Goal: Submit feedback/report problem

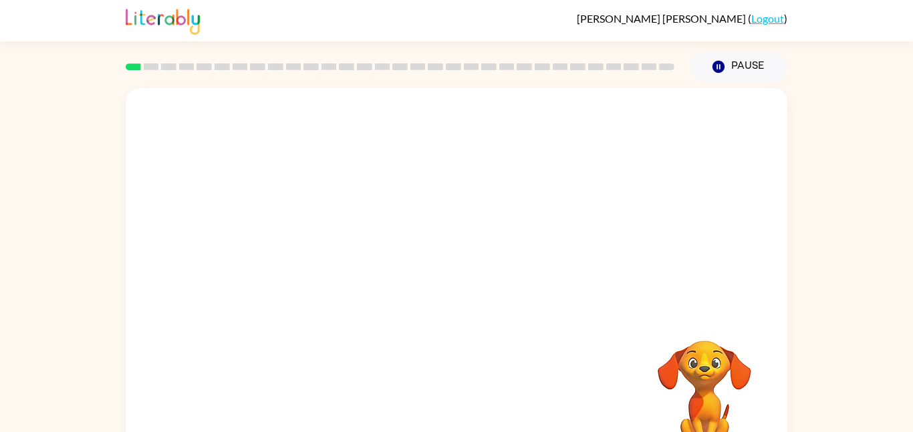
click at [685, 293] on div at bounding box center [457, 200] width 662 height 225
click at [684, 329] on video "Your browser must support playing .mp4 files to use Literably. Please try using…" at bounding box center [705, 387] width 134 height 134
click at [301, 243] on video "Your browser must support playing .mp4 files to use Literably. Please try using…" at bounding box center [457, 200] width 662 height 225
click at [309, 246] on video "Your browser must support playing .mp4 files to use Literably. Please try using…" at bounding box center [457, 200] width 662 height 225
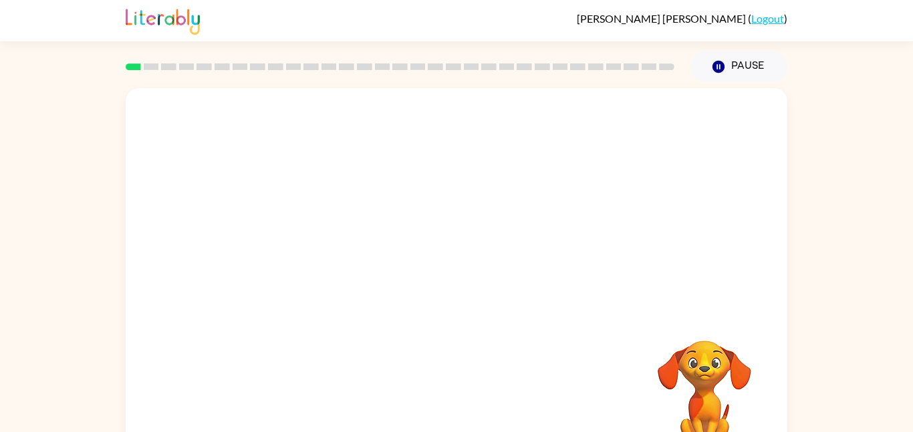
click at [309, 246] on video "Your browser must support playing .mp4 files to use Literably. Please try using…" at bounding box center [457, 200] width 662 height 225
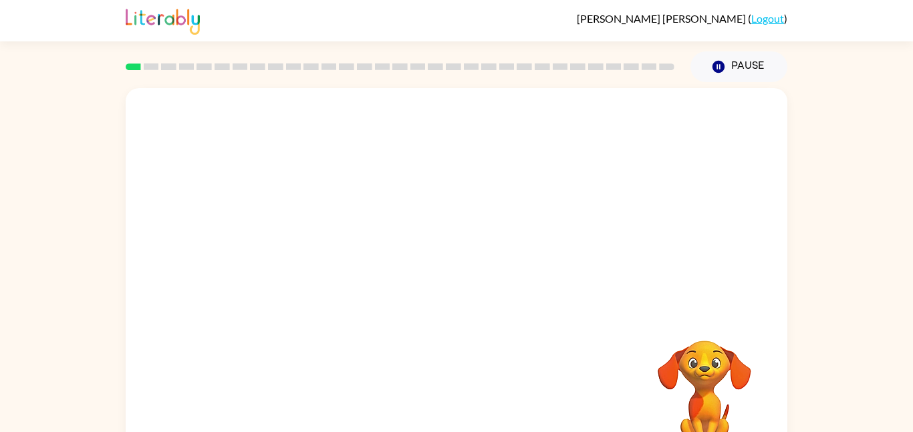
click at [309, 246] on video "Your browser must support playing .mp4 files to use Literably. Please try using…" at bounding box center [457, 200] width 662 height 225
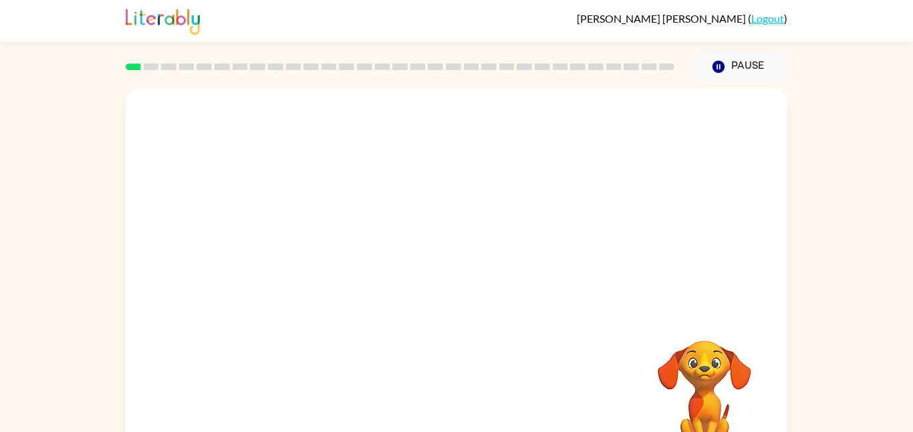
click at [309, 246] on video "Your browser must support playing .mp4 files to use Literably. Please try using…" at bounding box center [457, 200] width 662 height 225
click at [293, 258] on video "Your browser must support playing .mp4 files to use Literably. Please try using…" at bounding box center [457, 200] width 662 height 225
click at [428, 272] on div at bounding box center [457, 285] width 86 height 49
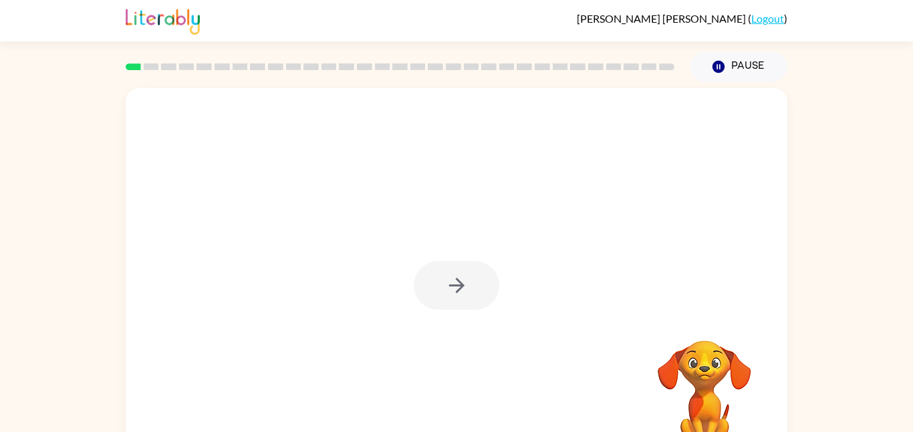
click at [428, 272] on div at bounding box center [457, 285] width 86 height 49
click at [428, 272] on button "button" at bounding box center [457, 285] width 86 height 49
click at [428, 272] on div at bounding box center [457, 285] width 86 height 49
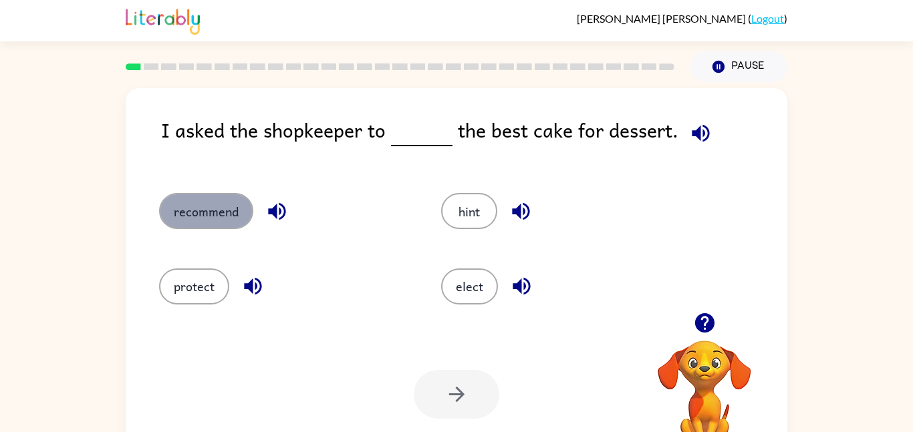
click at [209, 206] on button "recommend" at bounding box center [206, 211] width 94 height 36
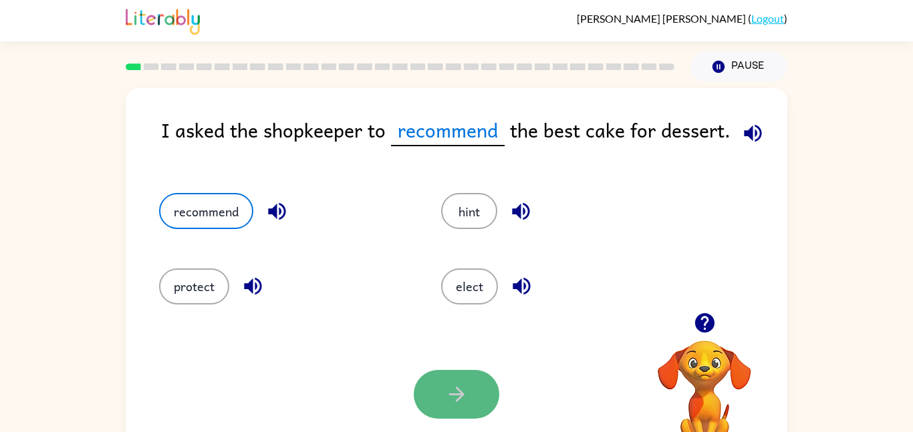
click at [461, 372] on button "button" at bounding box center [457, 394] width 86 height 49
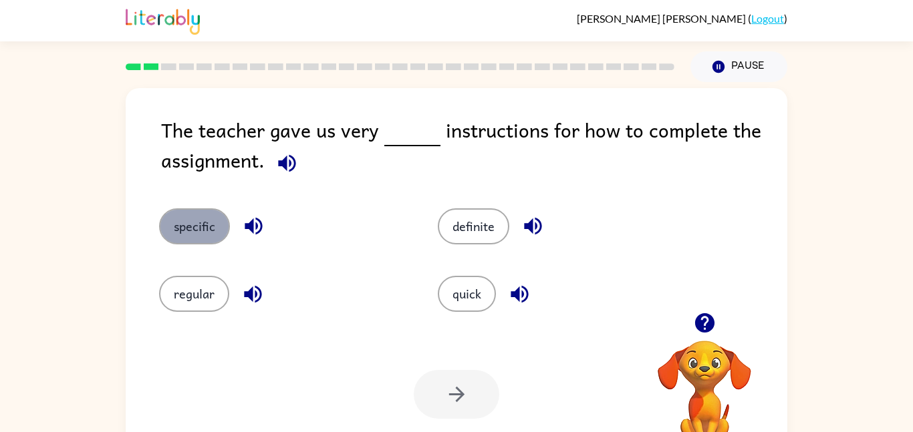
click at [185, 227] on button "specific" at bounding box center [194, 227] width 71 height 36
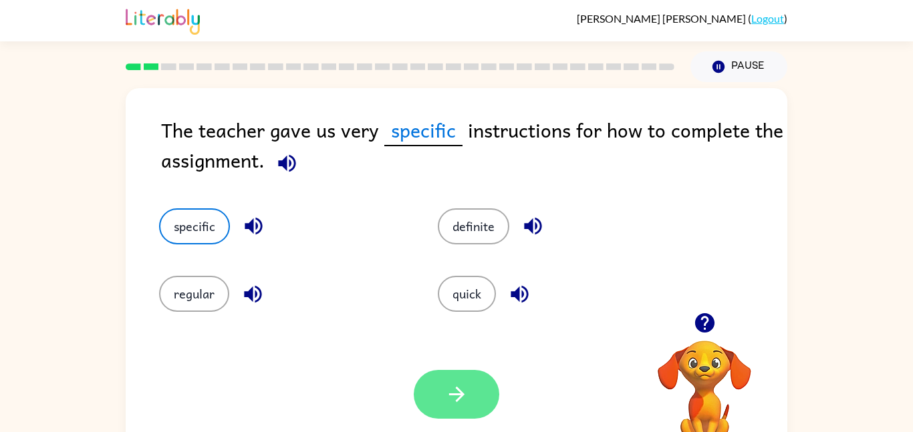
click at [435, 376] on button "button" at bounding box center [457, 394] width 86 height 49
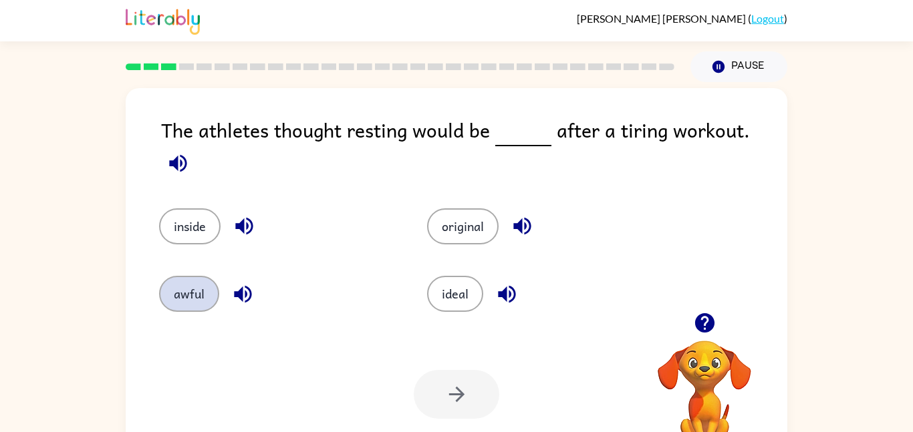
click at [180, 296] on button "awful" at bounding box center [189, 294] width 60 height 36
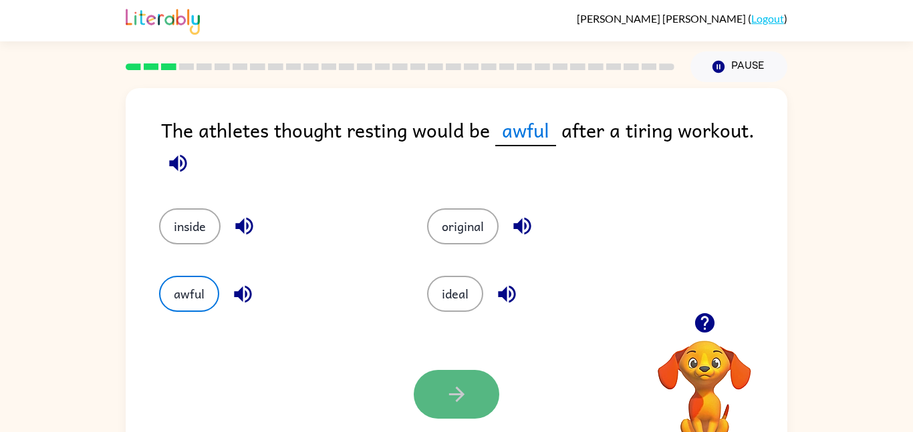
click at [464, 381] on button "button" at bounding box center [457, 394] width 86 height 49
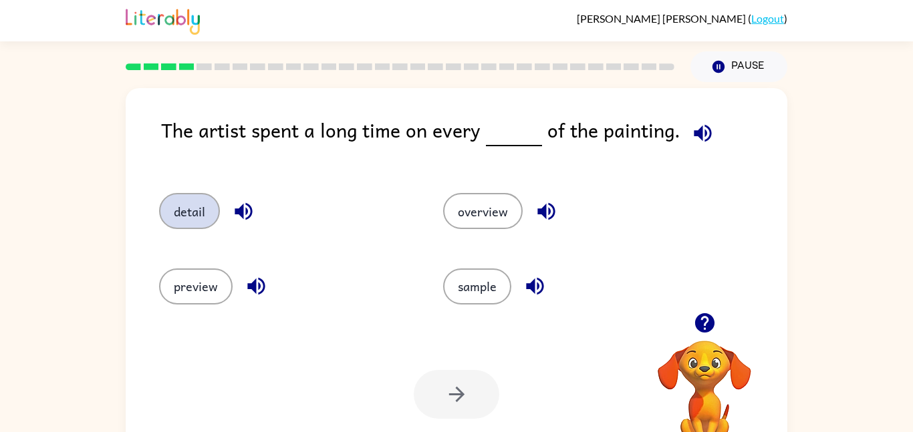
click at [178, 224] on button "detail" at bounding box center [189, 211] width 61 height 36
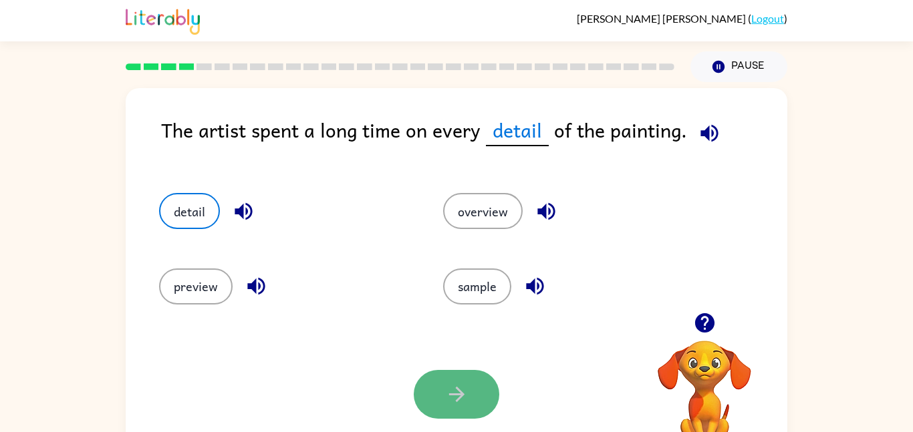
click at [450, 396] on icon "button" at bounding box center [456, 394] width 23 height 23
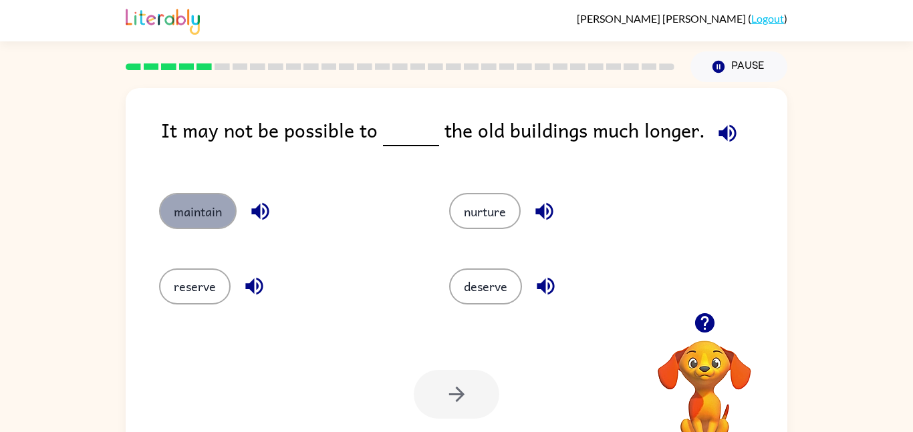
click at [213, 200] on button "maintain" at bounding box center [198, 211] width 78 height 36
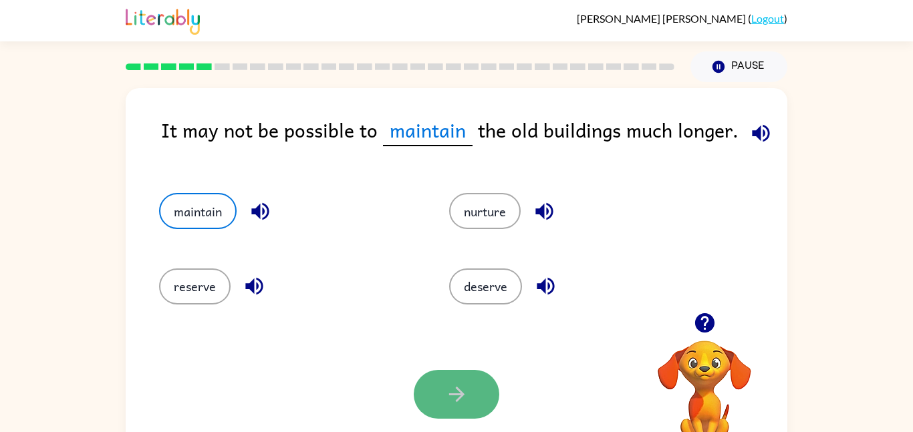
click at [460, 402] on icon "button" at bounding box center [456, 394] width 23 height 23
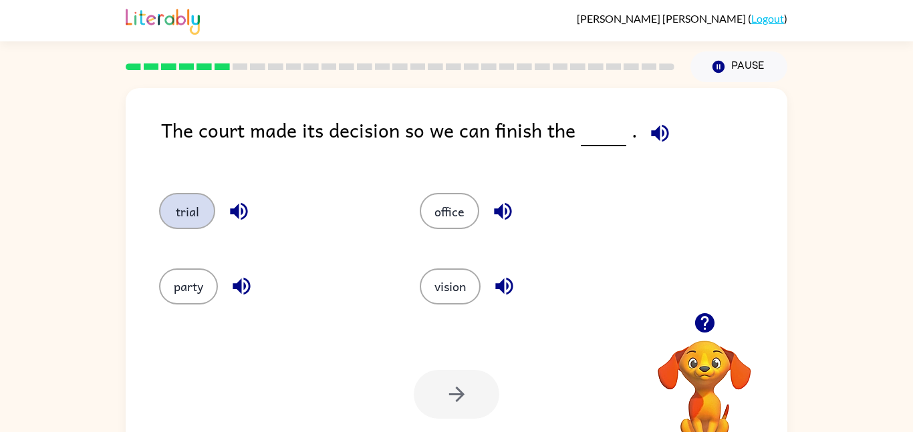
click at [179, 206] on button "trial" at bounding box center [187, 211] width 56 height 36
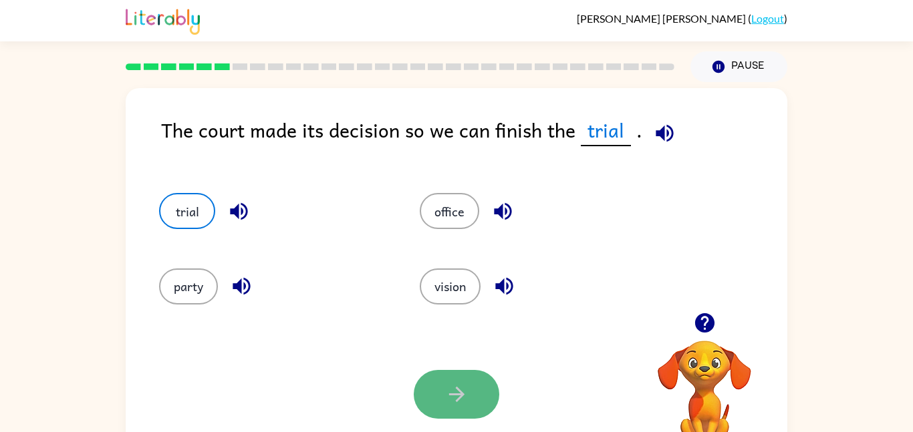
click at [472, 402] on button "button" at bounding box center [457, 394] width 86 height 49
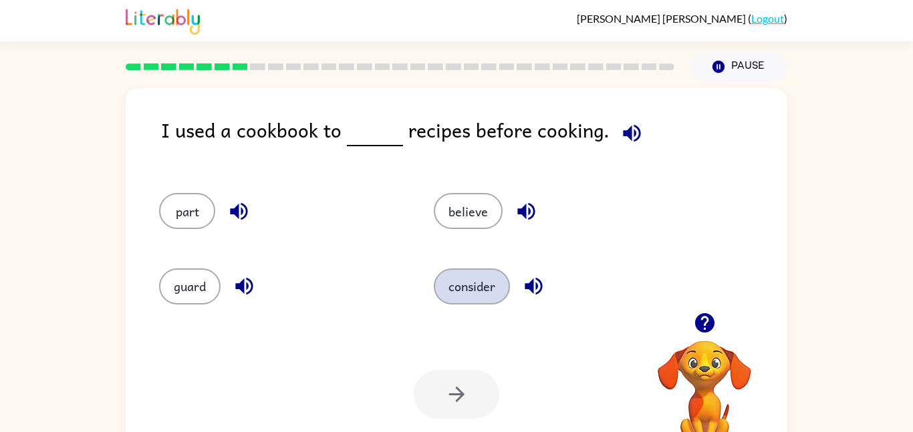
click at [468, 283] on button "consider" at bounding box center [472, 287] width 76 height 36
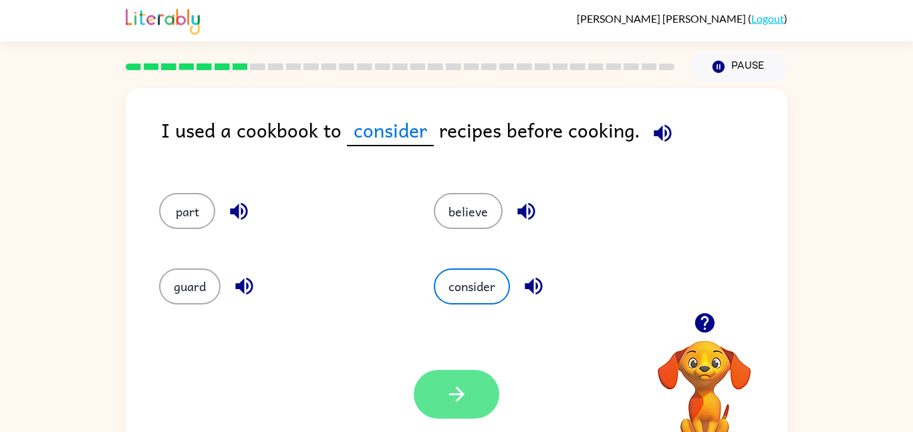
click at [427, 384] on button "button" at bounding box center [457, 394] width 86 height 49
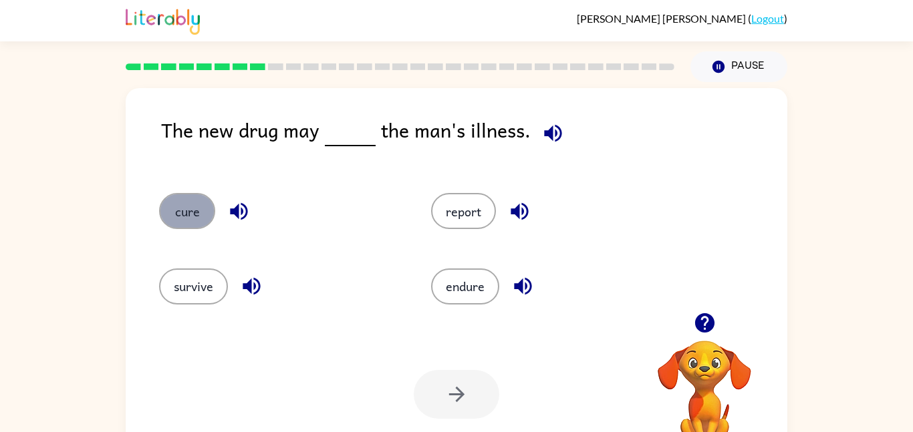
click at [194, 213] on button "cure" at bounding box center [187, 211] width 56 height 36
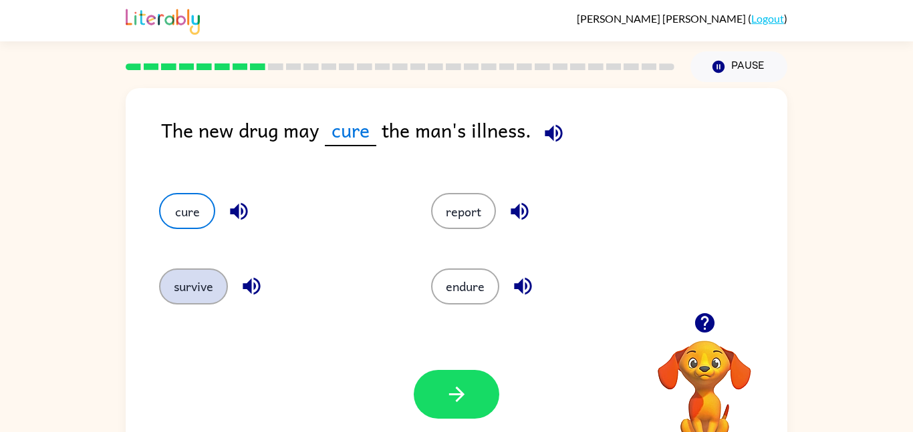
click at [214, 276] on button "survive" at bounding box center [193, 287] width 69 height 36
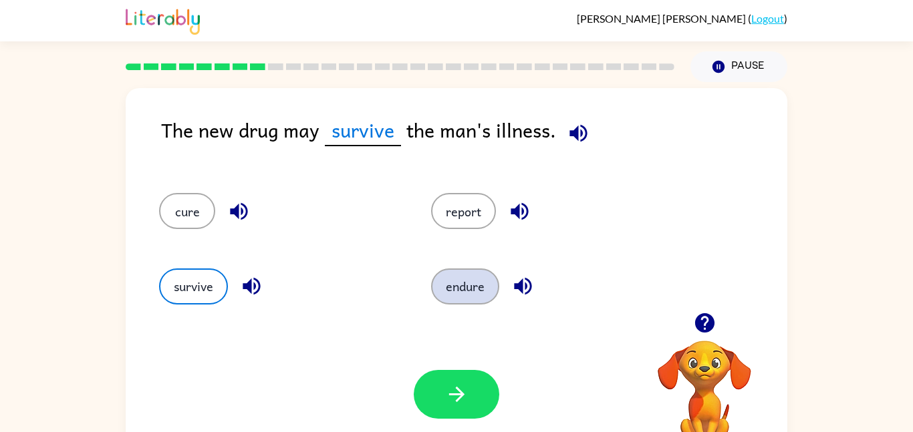
click at [473, 300] on button "endure" at bounding box center [465, 287] width 68 height 36
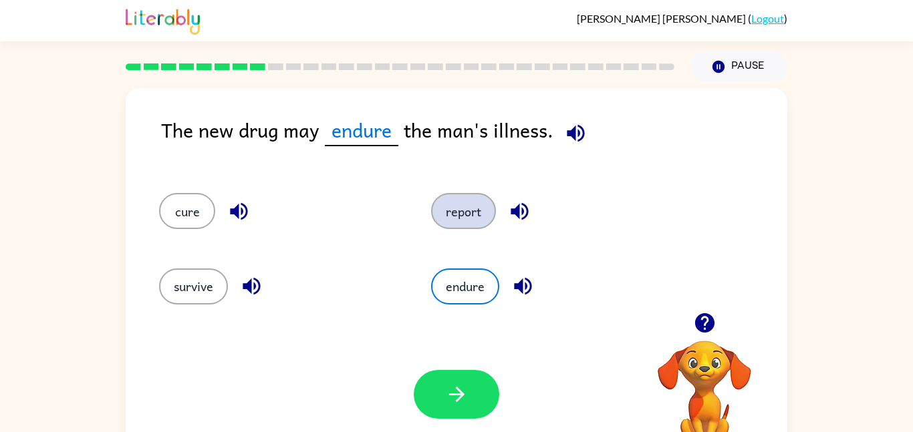
click at [493, 216] on button "report" at bounding box center [463, 211] width 65 height 36
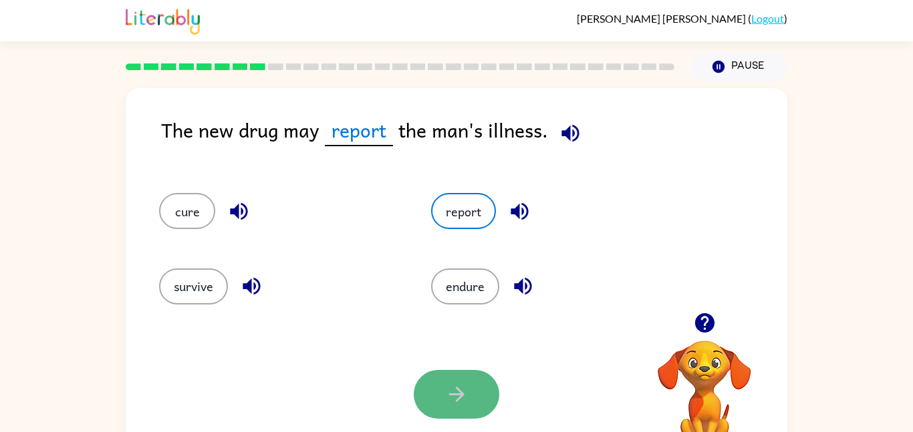
click at [427, 408] on button "button" at bounding box center [457, 394] width 86 height 49
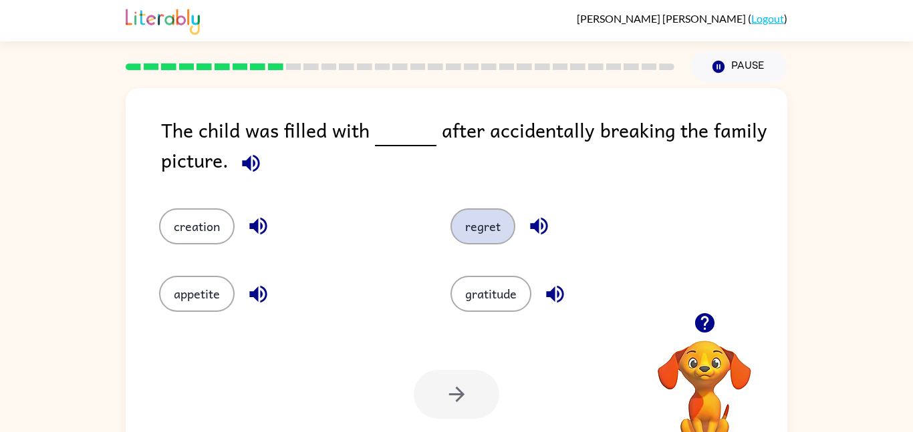
click at [499, 232] on button "regret" at bounding box center [482, 227] width 65 height 36
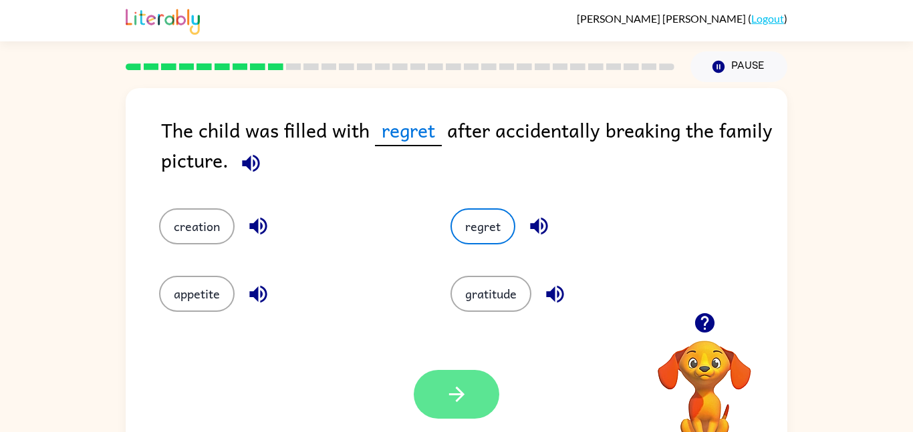
click at [458, 377] on button "button" at bounding box center [457, 394] width 86 height 49
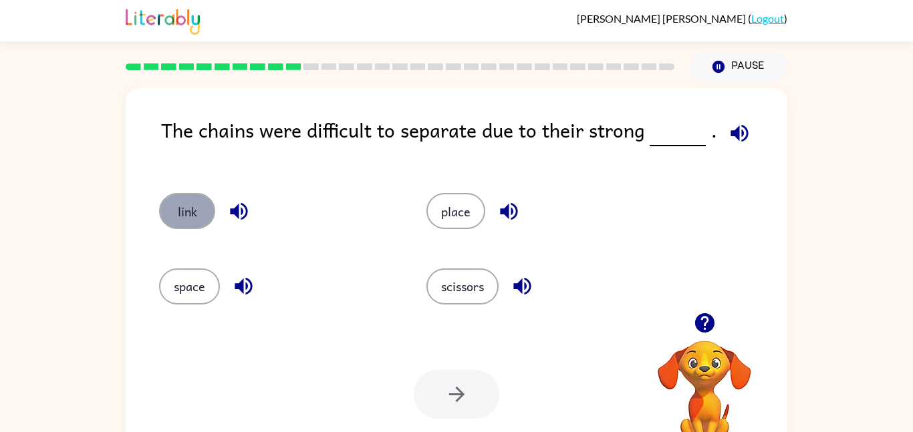
click at [211, 213] on button "link" at bounding box center [187, 211] width 56 height 36
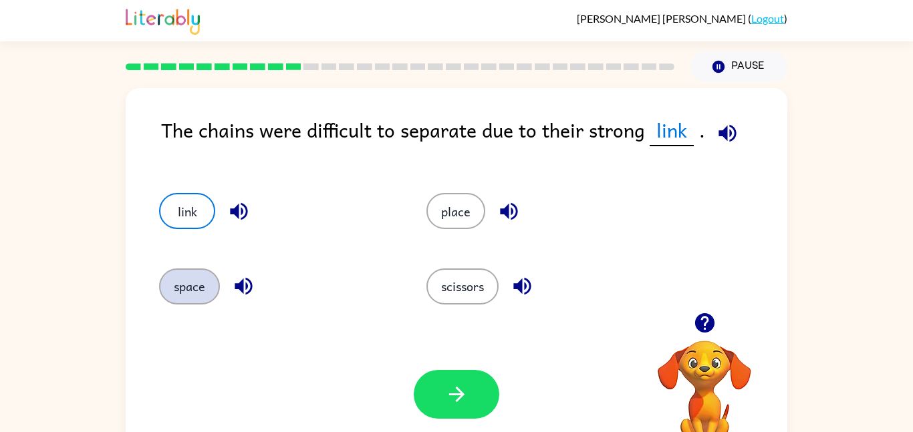
click at [204, 283] on button "space" at bounding box center [189, 287] width 61 height 36
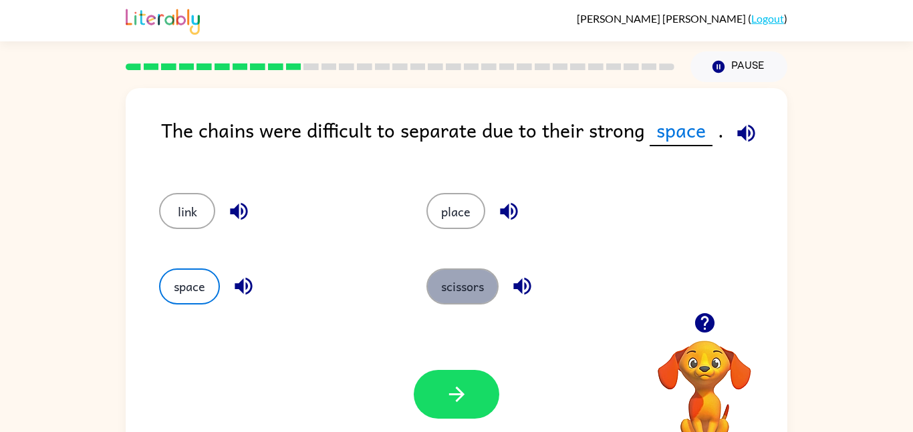
click at [439, 300] on button "scissors" at bounding box center [462, 287] width 72 height 36
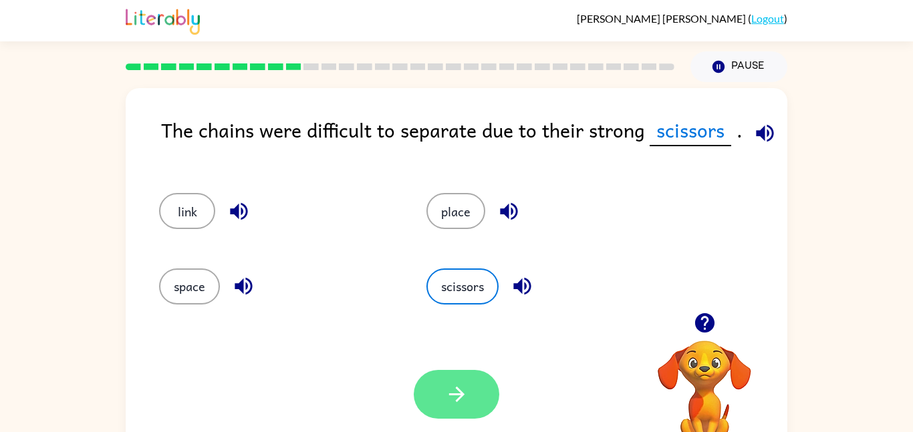
click at [462, 371] on button "button" at bounding box center [457, 394] width 86 height 49
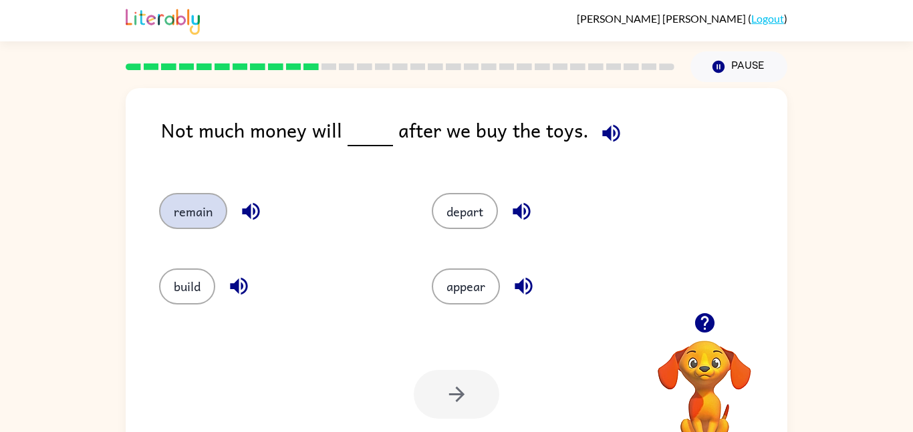
click at [206, 213] on button "remain" at bounding box center [193, 211] width 68 height 36
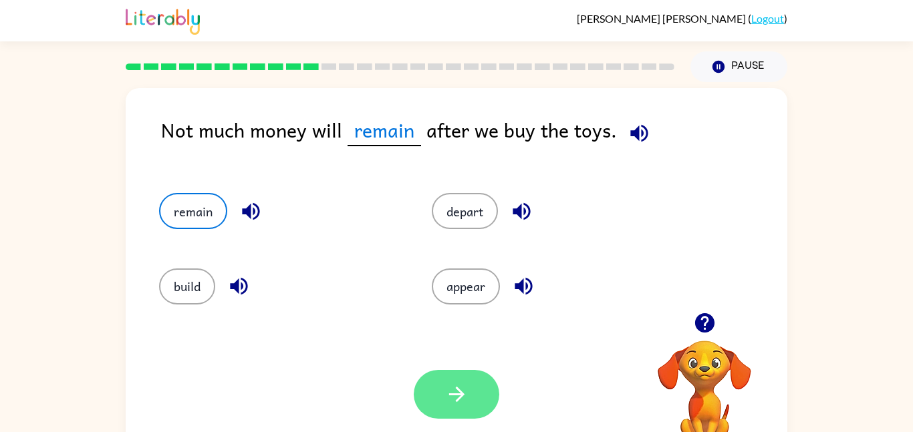
click at [456, 387] on icon "button" at bounding box center [455, 394] width 15 height 15
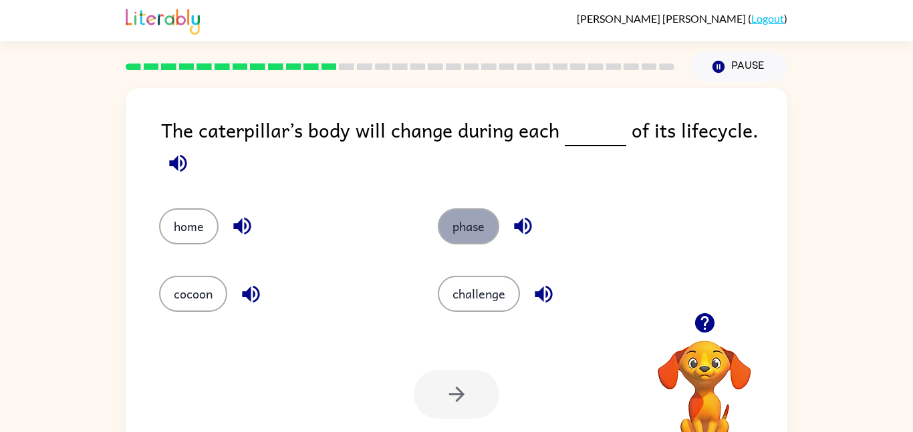
click at [467, 235] on button "phase" at bounding box center [468, 227] width 61 height 36
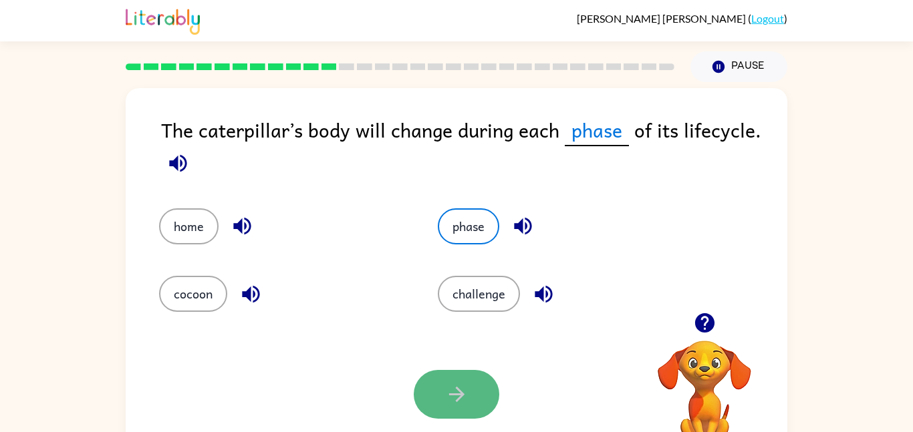
click at [449, 378] on button "button" at bounding box center [457, 394] width 86 height 49
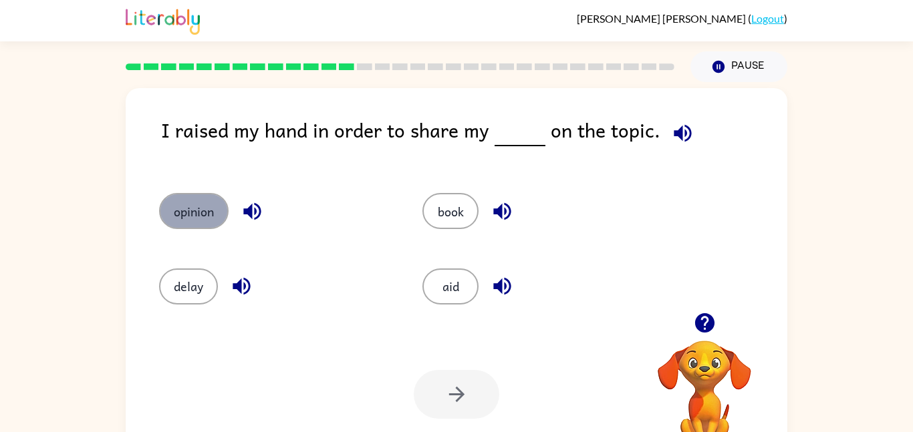
click at [199, 203] on button "opinion" at bounding box center [194, 211] width 70 height 36
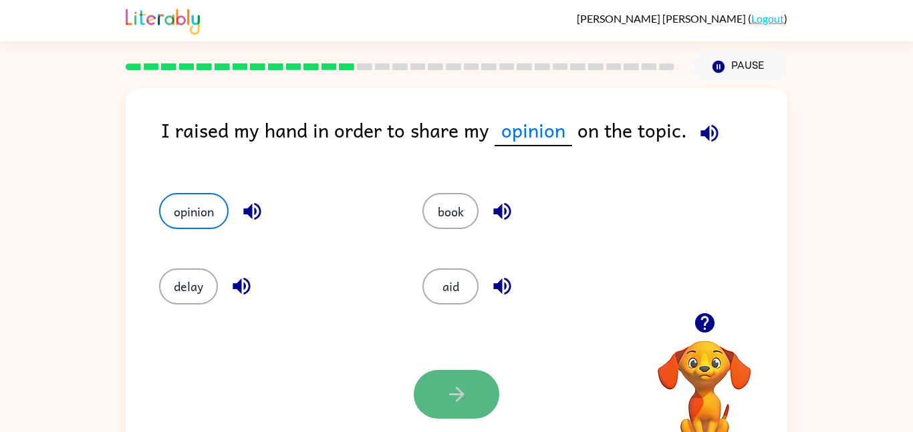
click at [448, 378] on button "button" at bounding box center [457, 394] width 86 height 49
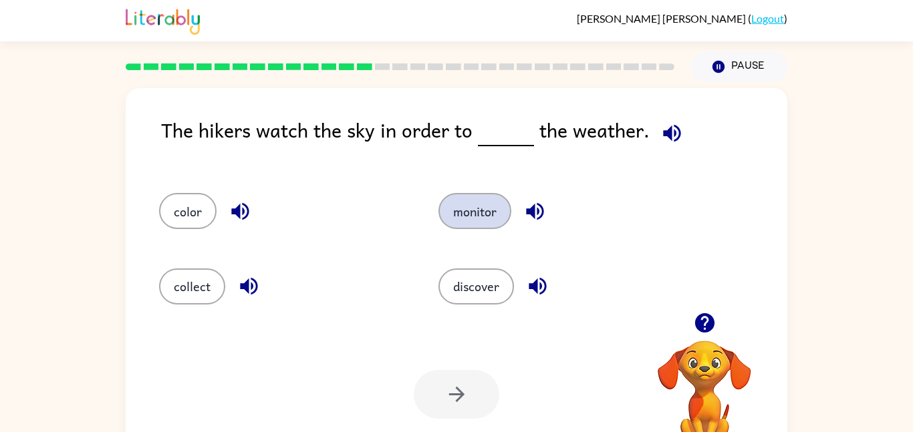
click at [466, 224] on button "monitor" at bounding box center [474, 211] width 73 height 36
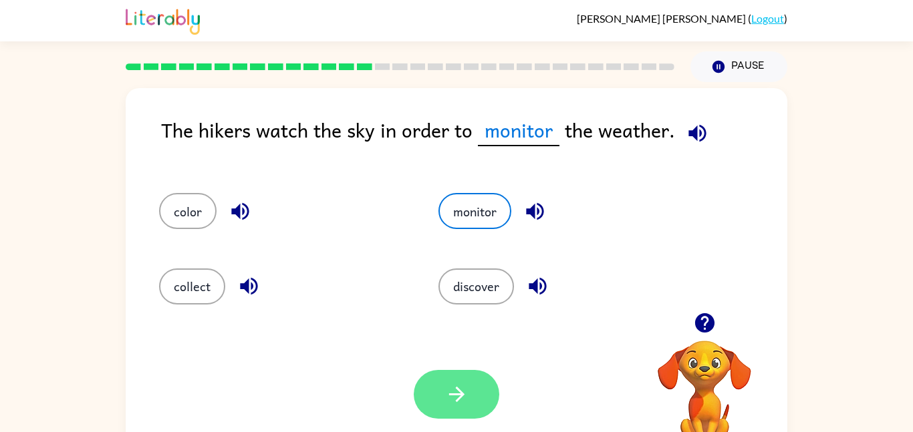
click at [435, 386] on button "button" at bounding box center [457, 394] width 86 height 49
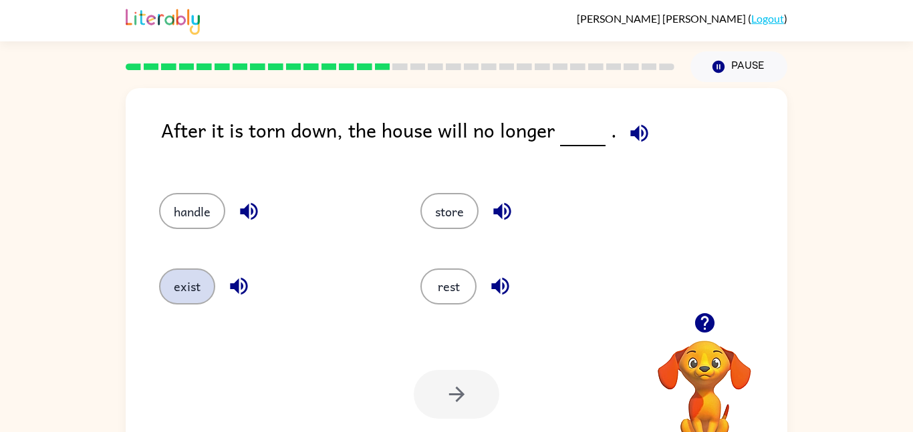
click at [191, 291] on button "exist" at bounding box center [187, 287] width 56 height 36
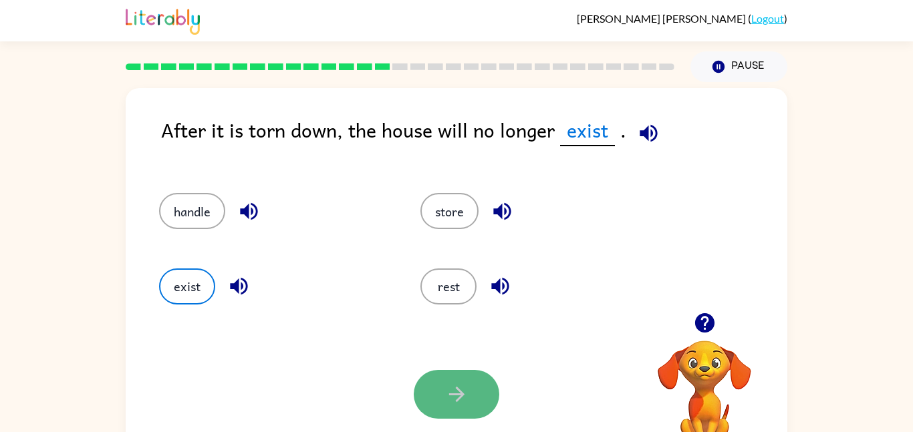
click at [450, 385] on icon "button" at bounding box center [456, 394] width 23 height 23
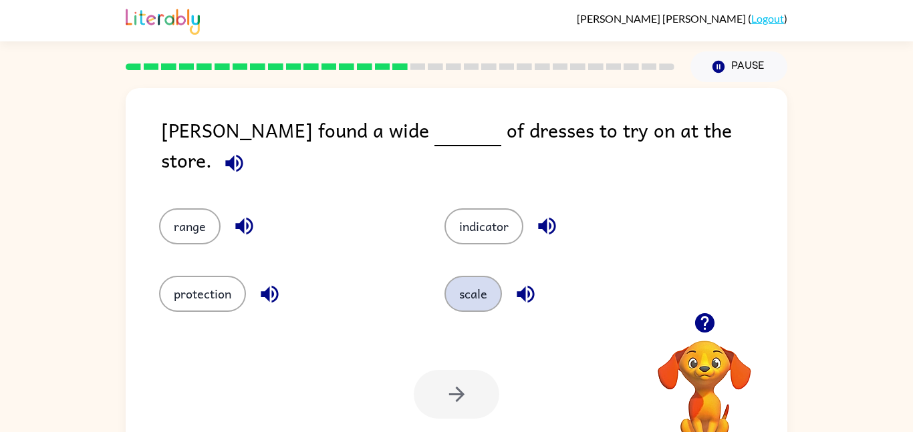
click at [456, 296] on button "scale" at bounding box center [472, 294] width 57 height 36
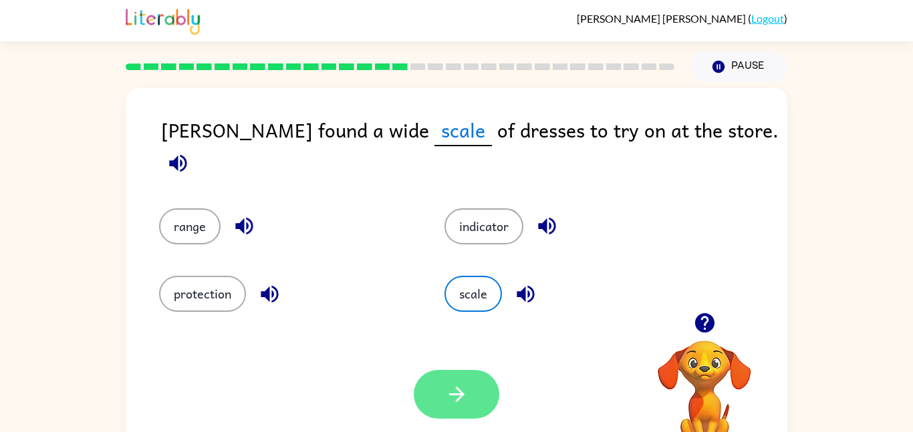
click at [456, 388] on icon "button" at bounding box center [455, 394] width 15 height 15
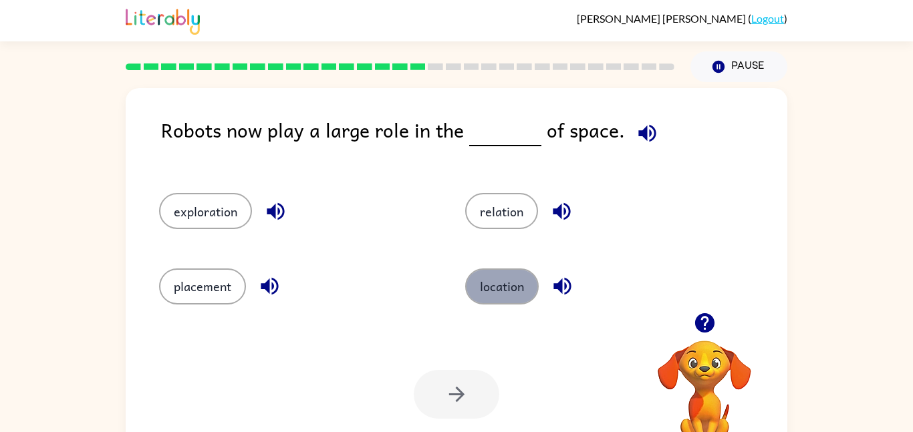
click at [497, 289] on button "location" at bounding box center [502, 287] width 74 height 36
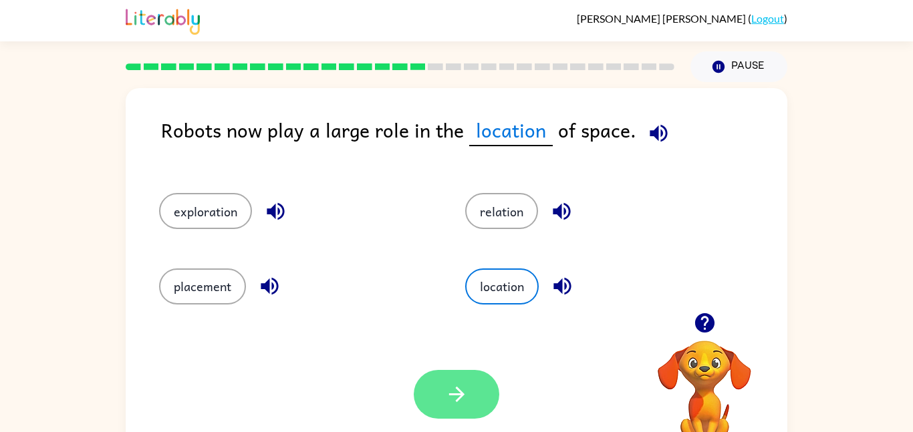
click at [475, 386] on button "button" at bounding box center [457, 394] width 86 height 49
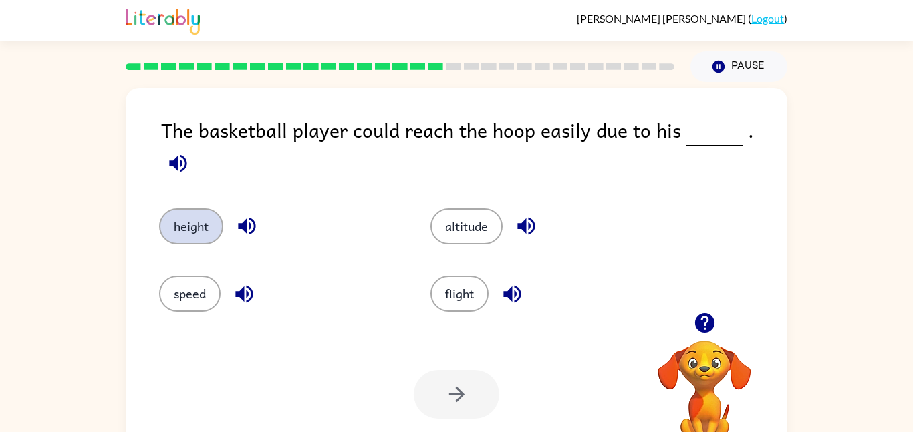
click at [198, 217] on button "height" at bounding box center [191, 227] width 64 height 36
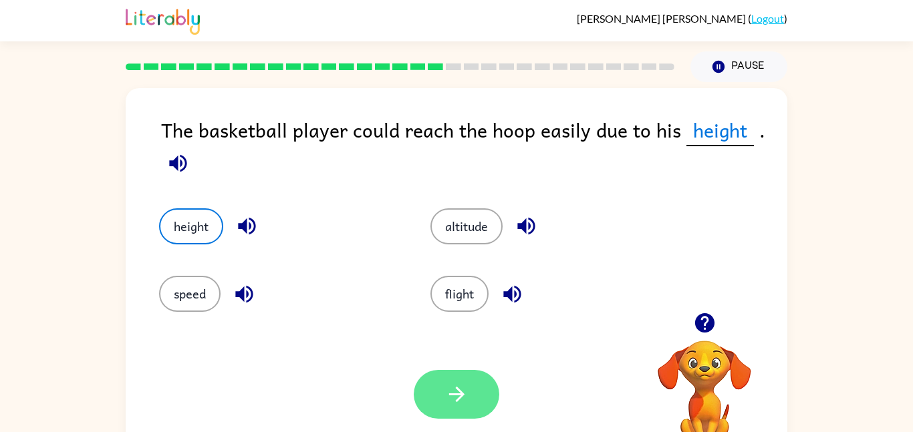
click at [454, 392] on icon "button" at bounding box center [456, 394] width 23 height 23
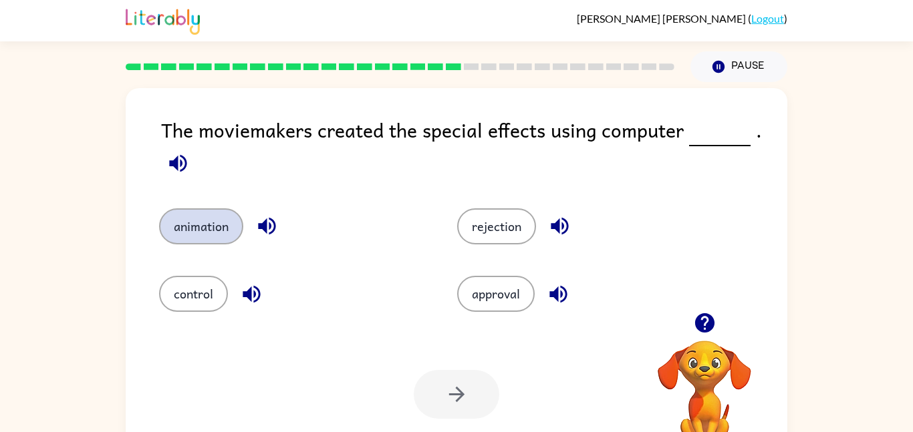
click at [198, 236] on button "animation" at bounding box center [201, 227] width 84 height 36
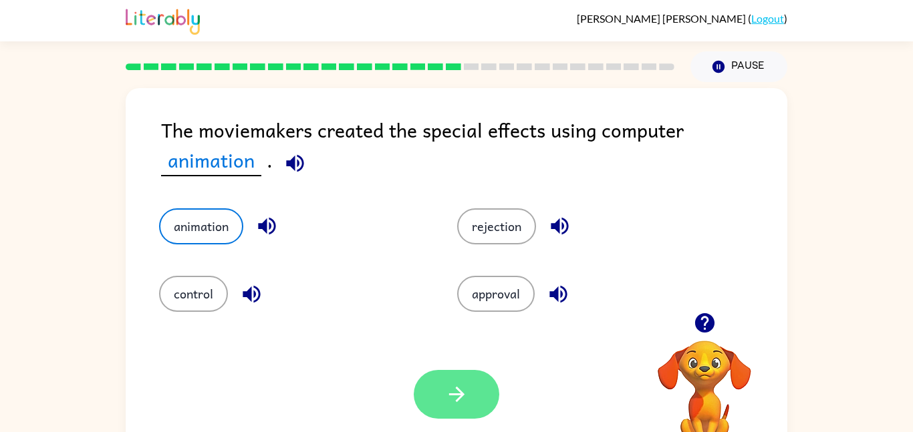
click at [476, 396] on button "button" at bounding box center [457, 394] width 86 height 49
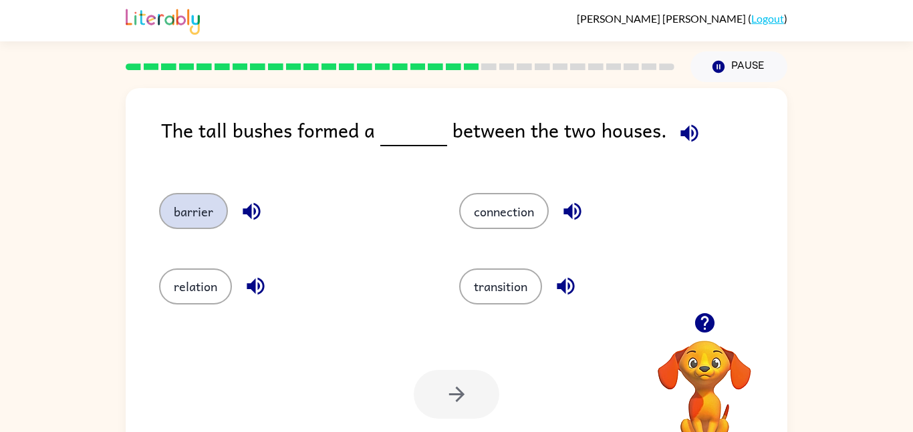
click at [190, 209] on button "barrier" at bounding box center [193, 211] width 69 height 36
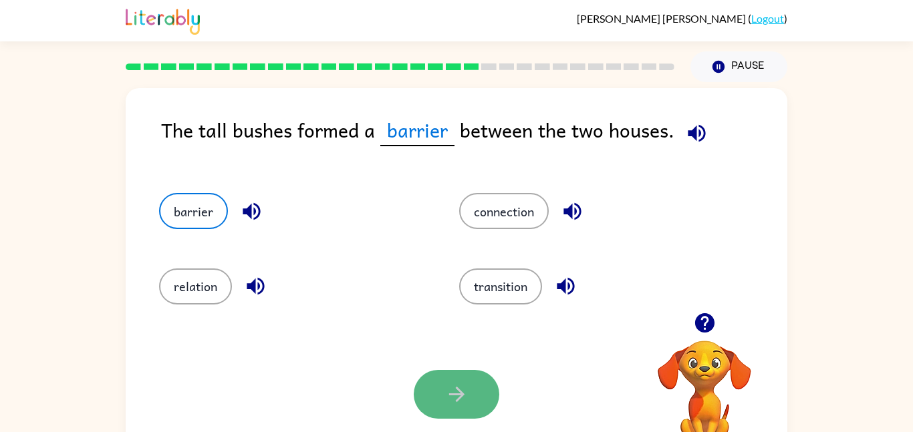
click at [476, 408] on button "button" at bounding box center [457, 394] width 86 height 49
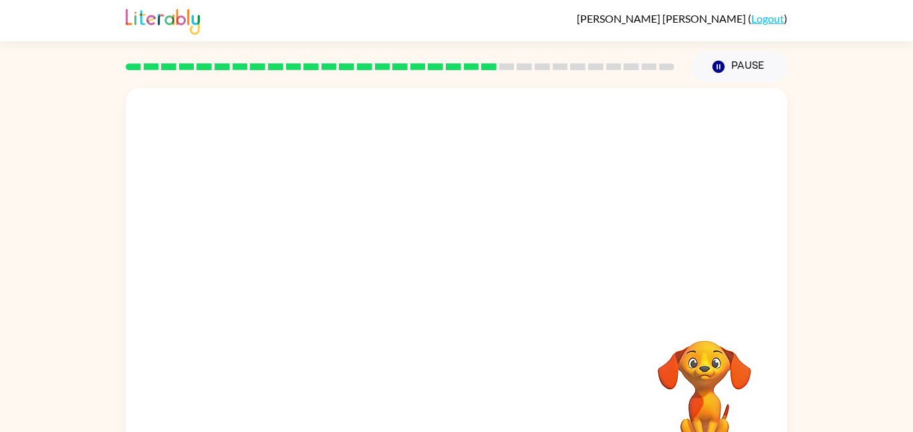
click at [707, 391] on video "Your browser must support playing .mp4 files to use Literably. Please try using…" at bounding box center [705, 387] width 134 height 134
click at [550, 211] on video "Your browser must support playing .mp4 files to use Literably. Please try using…" at bounding box center [457, 200] width 662 height 225
click at [449, 303] on button "button" at bounding box center [457, 285] width 86 height 49
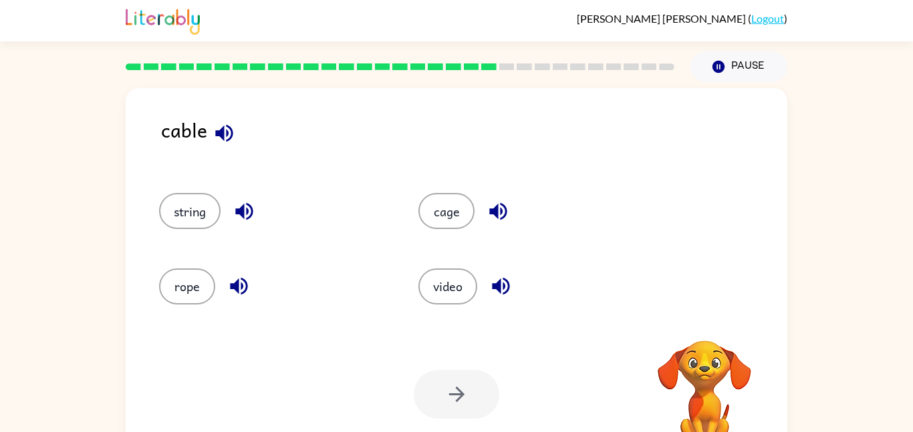
click at [232, 138] on icon "button" at bounding box center [224, 133] width 23 height 23
click at [195, 219] on button "string" at bounding box center [189, 211] width 61 height 36
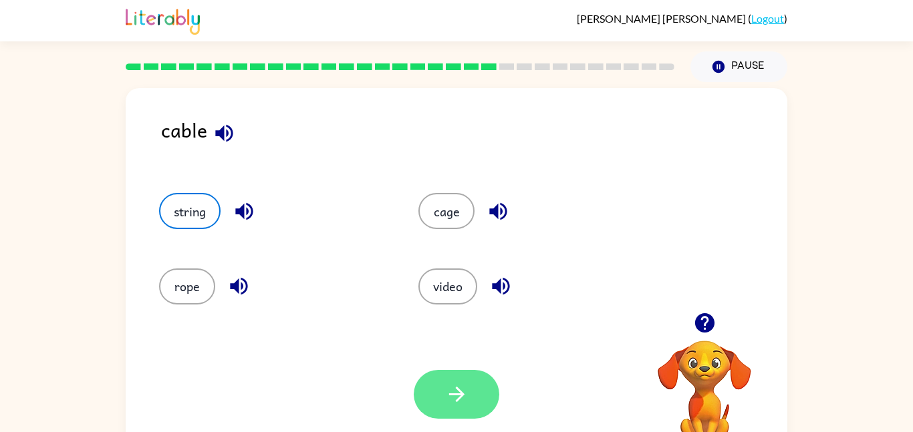
click at [458, 376] on button "button" at bounding box center [457, 394] width 86 height 49
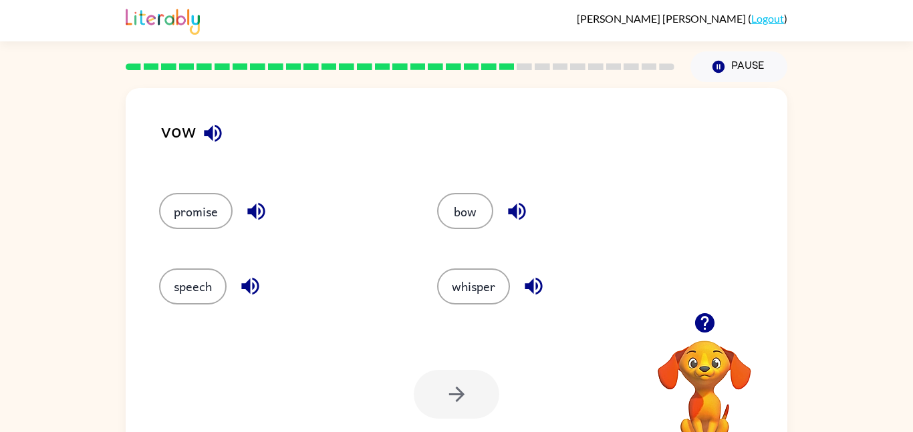
click at [202, 119] on button "button" at bounding box center [213, 133] width 34 height 34
click at [472, 220] on button "bow" at bounding box center [465, 211] width 56 height 36
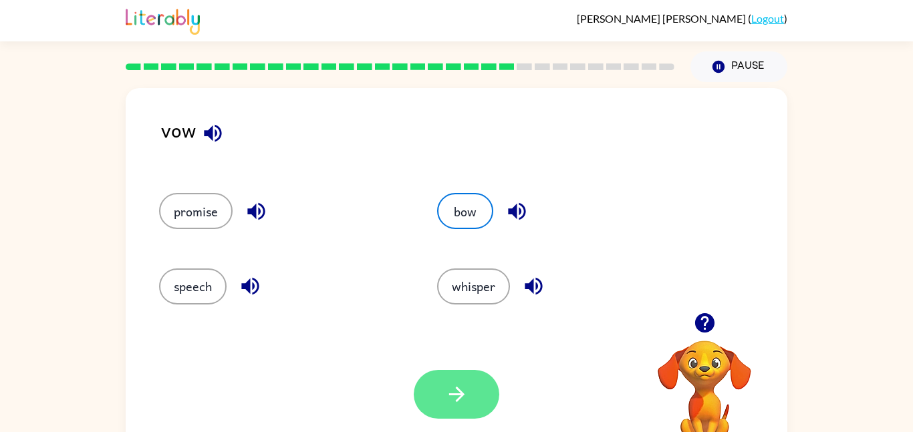
click at [438, 399] on button "button" at bounding box center [457, 394] width 86 height 49
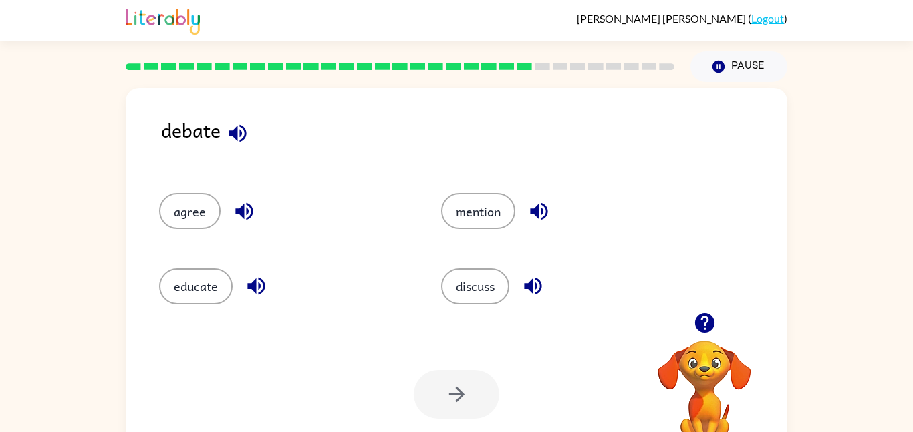
click at [229, 134] on icon "button" at bounding box center [237, 132] width 17 height 17
click at [533, 281] on icon "button" at bounding box center [532, 286] width 17 height 17
click at [259, 211] on button "button" at bounding box center [244, 211] width 34 height 34
click at [258, 278] on icon "button" at bounding box center [256, 286] width 23 height 23
click at [523, 218] on button "button" at bounding box center [539, 211] width 34 height 34
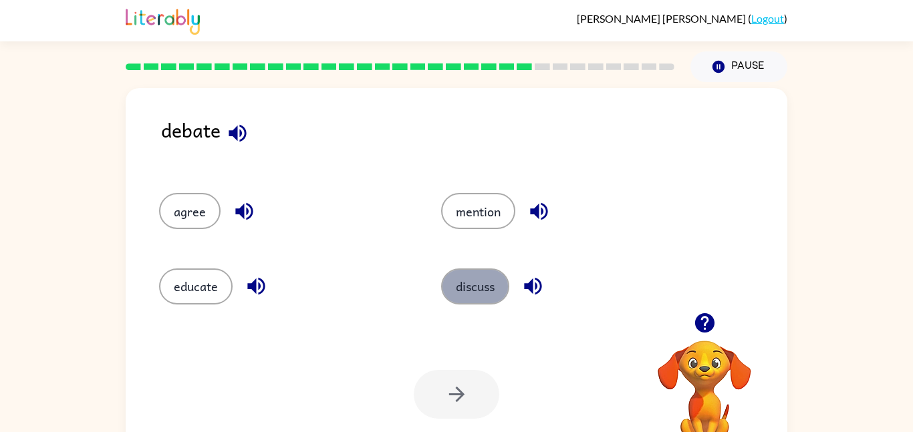
click at [498, 283] on button "discuss" at bounding box center [475, 287] width 68 height 36
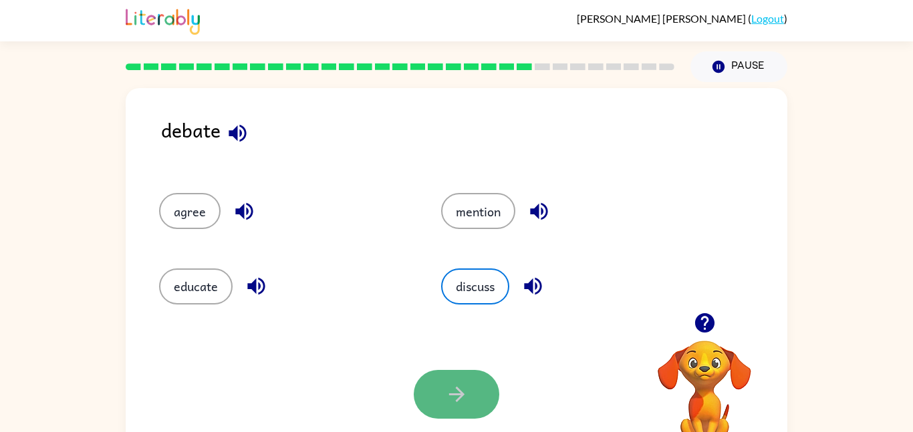
click at [466, 384] on icon "button" at bounding box center [456, 394] width 23 height 23
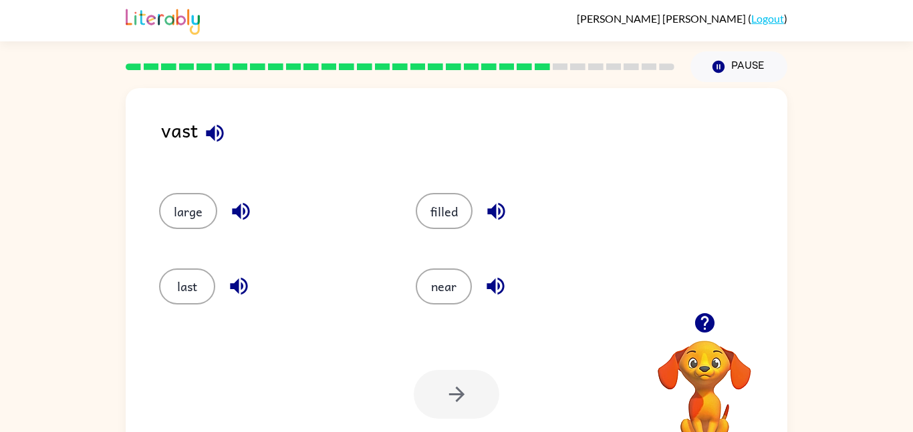
click at [249, 207] on icon "button" at bounding box center [240, 211] width 23 height 23
click at [243, 295] on icon "button" at bounding box center [238, 286] width 23 height 23
click at [221, 130] on icon "button" at bounding box center [214, 132] width 17 height 17
click at [193, 285] on button "last" at bounding box center [187, 287] width 56 height 36
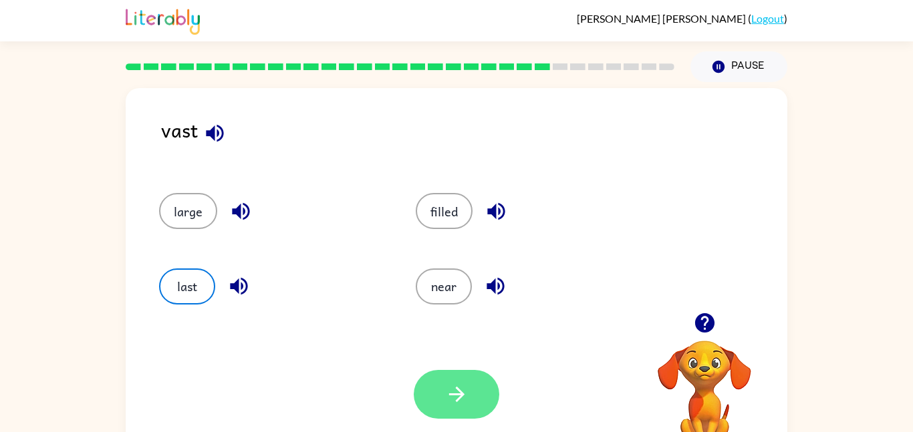
click at [446, 390] on icon "button" at bounding box center [456, 394] width 23 height 23
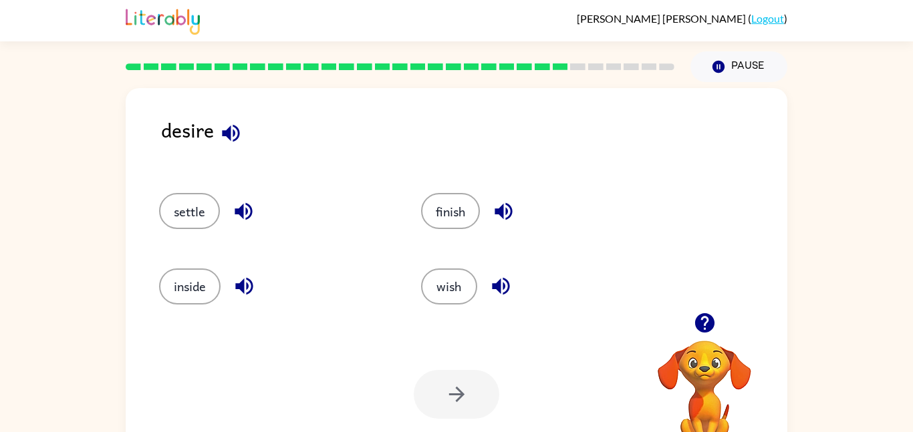
click at [230, 131] on icon "button" at bounding box center [230, 132] width 17 height 17
click at [243, 213] on icon "button" at bounding box center [243, 211] width 17 height 17
click at [253, 291] on icon "button" at bounding box center [244, 286] width 23 height 23
click at [492, 289] on icon "button" at bounding box center [500, 286] width 23 height 23
click at [500, 198] on button "button" at bounding box center [504, 211] width 34 height 34
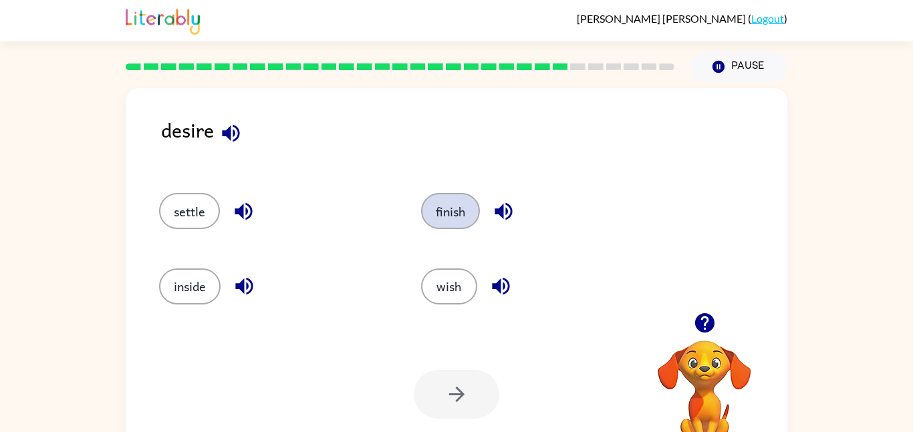
click at [458, 209] on button "finish" at bounding box center [450, 211] width 59 height 36
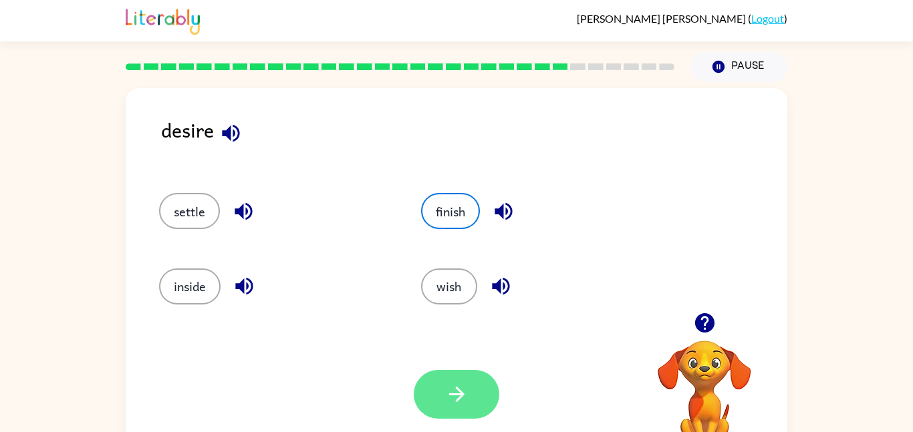
click at [446, 382] on button "button" at bounding box center [457, 394] width 86 height 49
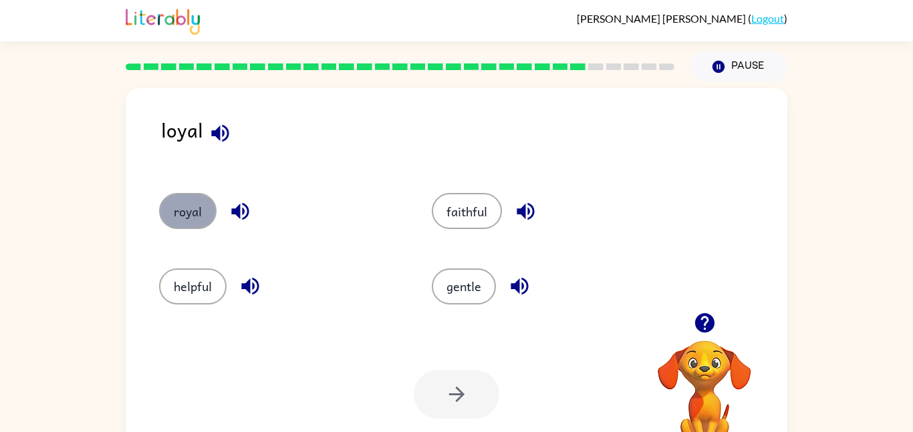
click at [207, 207] on button "royal" at bounding box center [187, 211] width 57 height 36
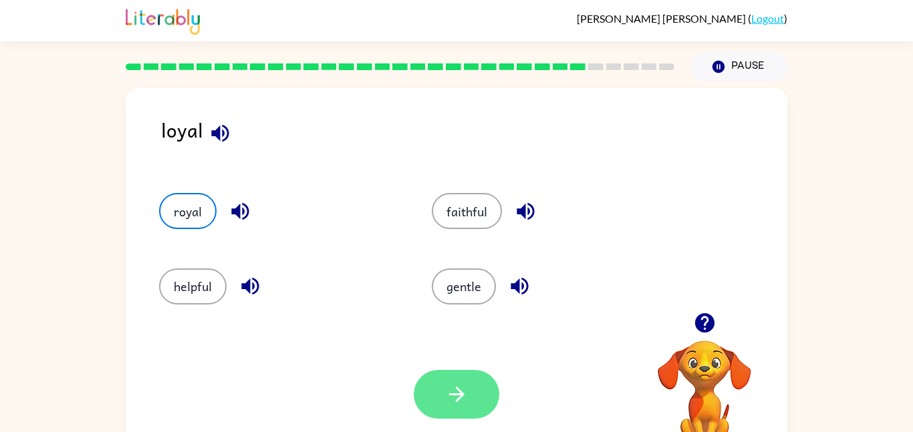
click at [435, 388] on button "button" at bounding box center [457, 394] width 86 height 49
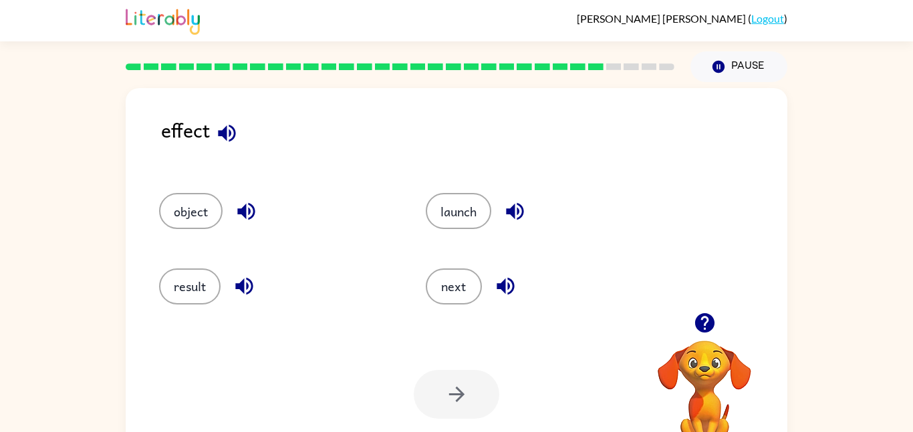
click at [227, 137] on icon "button" at bounding box center [226, 132] width 17 height 17
click at [238, 213] on icon "button" at bounding box center [245, 211] width 17 height 17
click at [244, 288] on icon "button" at bounding box center [243, 286] width 17 height 17
click at [509, 286] on icon "button" at bounding box center [505, 286] width 17 height 17
click at [509, 202] on icon "button" at bounding box center [514, 211] width 23 height 23
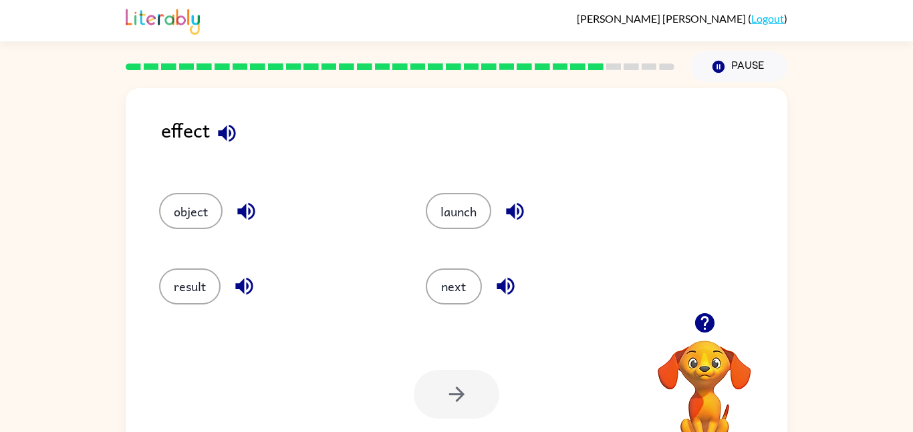
click at [243, 279] on icon "button" at bounding box center [244, 286] width 23 height 23
click at [200, 279] on button "result" at bounding box center [189, 287] width 61 height 36
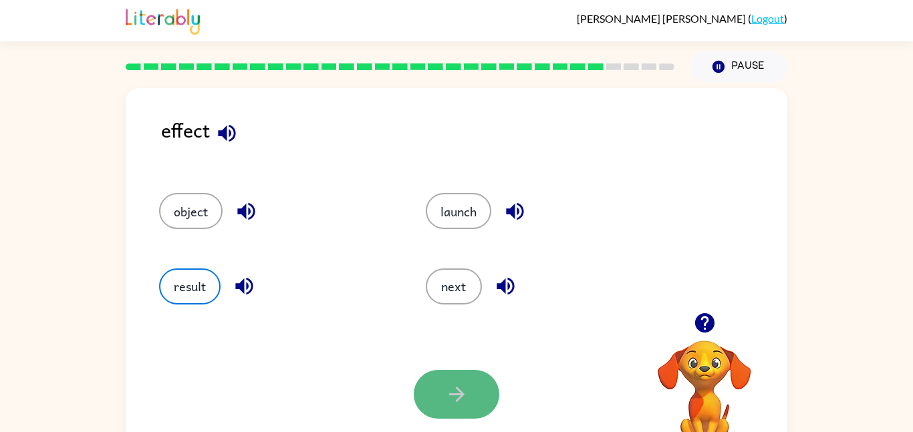
click at [468, 406] on button "button" at bounding box center [457, 394] width 86 height 49
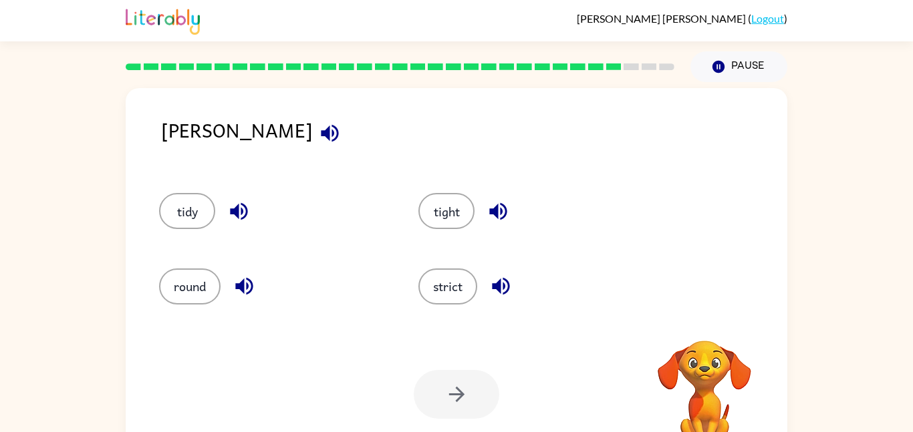
click at [318, 140] on icon "button" at bounding box center [329, 133] width 23 height 23
click at [233, 209] on icon "button" at bounding box center [238, 211] width 17 height 17
click at [237, 279] on icon "button" at bounding box center [244, 286] width 23 height 23
click at [495, 285] on icon "button" at bounding box center [500, 286] width 17 height 17
click at [499, 217] on icon "button" at bounding box center [497, 211] width 17 height 17
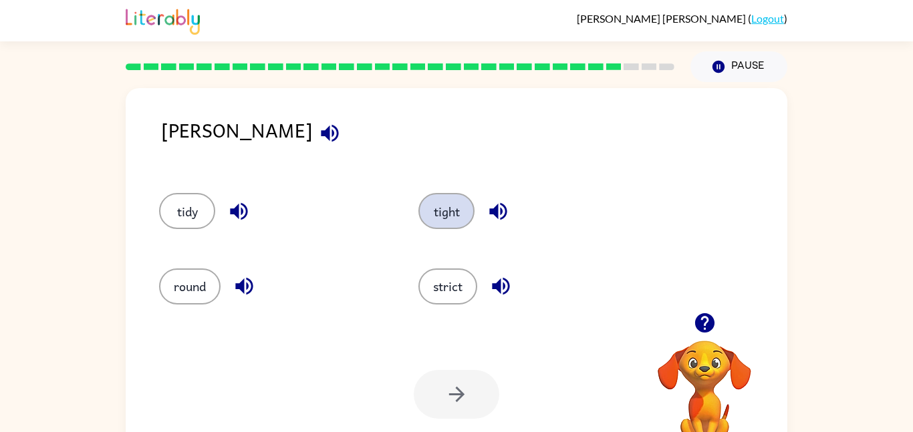
click at [444, 204] on button "tight" at bounding box center [446, 211] width 56 height 36
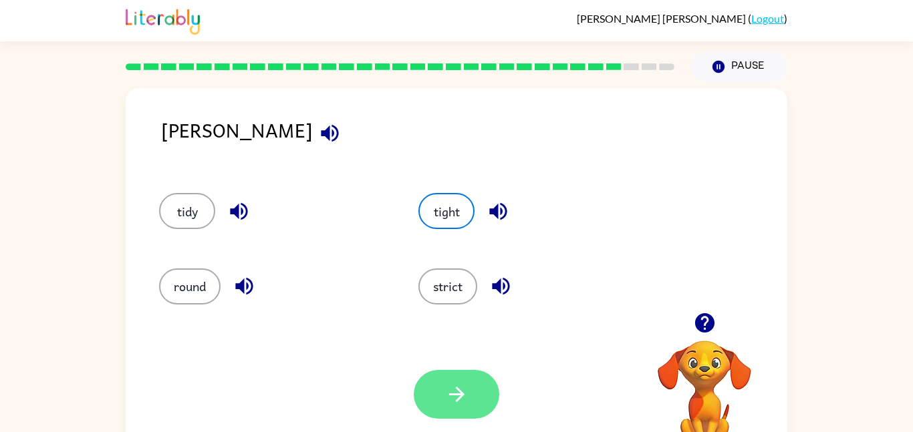
click at [457, 394] on icon "button" at bounding box center [455, 394] width 15 height 15
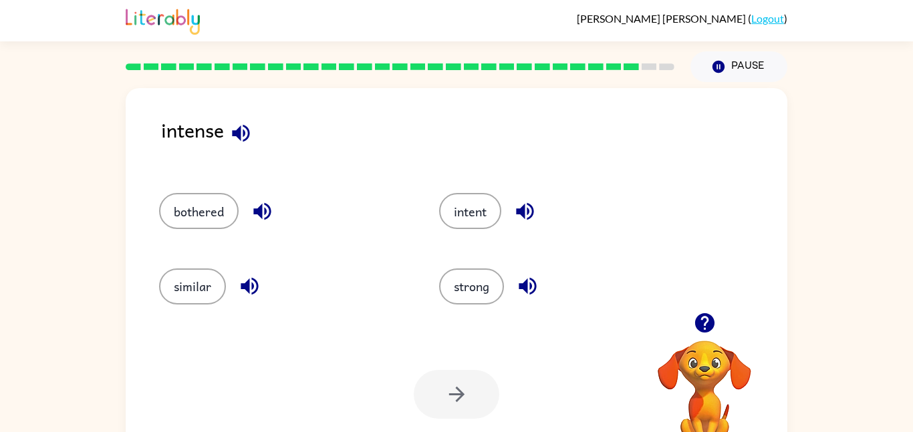
click at [245, 135] on icon "button" at bounding box center [240, 133] width 23 height 23
click at [263, 207] on icon "button" at bounding box center [262, 211] width 23 height 23
click at [255, 293] on icon "button" at bounding box center [249, 286] width 17 height 17
click at [534, 289] on icon "button" at bounding box center [527, 286] width 23 height 23
click at [507, 211] on div "intent" at bounding box center [563, 211] width 249 height 36
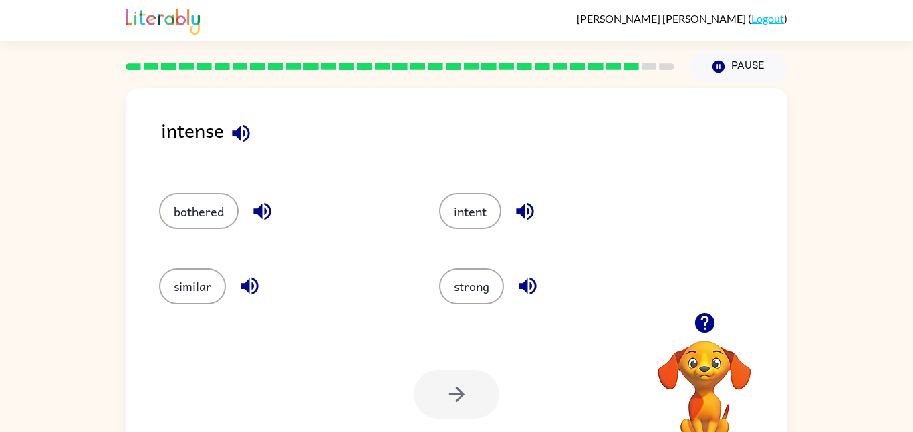
click at [523, 213] on icon "button" at bounding box center [524, 211] width 17 height 17
click at [488, 211] on button "intent" at bounding box center [470, 211] width 62 height 36
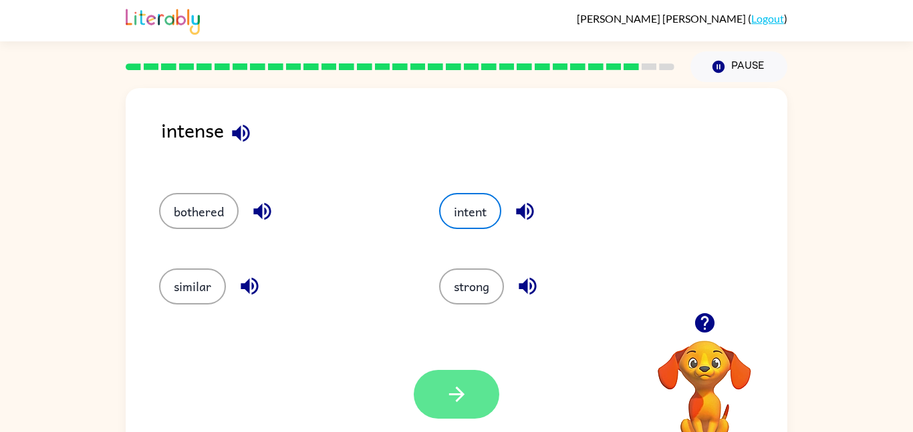
click at [466, 380] on button "button" at bounding box center [457, 394] width 86 height 49
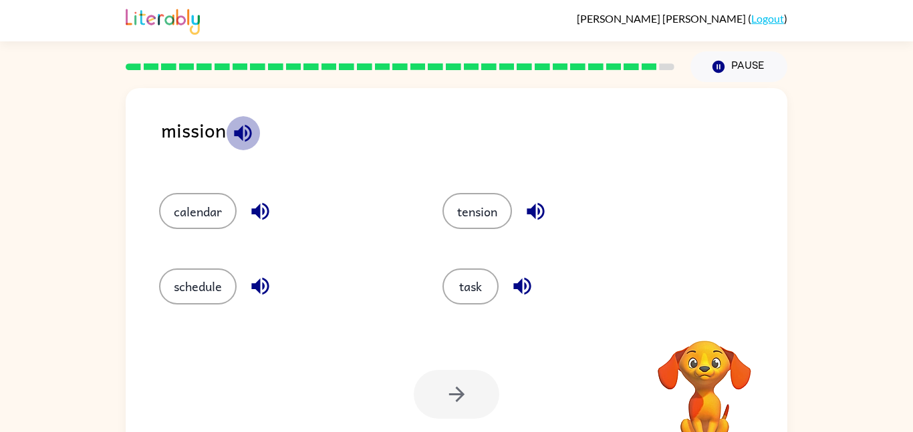
click at [243, 136] on icon "button" at bounding box center [242, 133] width 23 height 23
click at [261, 197] on button "button" at bounding box center [260, 211] width 34 height 34
click at [259, 283] on icon "button" at bounding box center [259, 286] width 17 height 17
click at [513, 281] on icon "button" at bounding box center [522, 286] width 23 height 23
click at [481, 287] on button "task" at bounding box center [470, 287] width 56 height 36
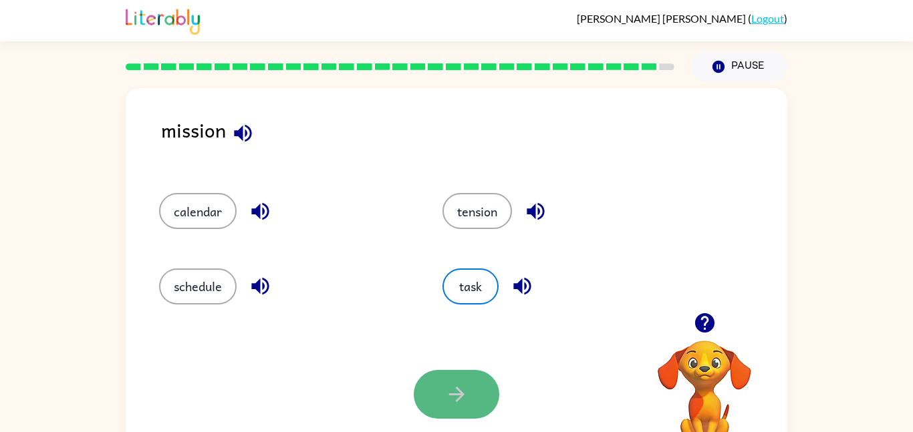
click at [462, 382] on button "button" at bounding box center [457, 394] width 86 height 49
